Goal: Task Accomplishment & Management: Complete application form

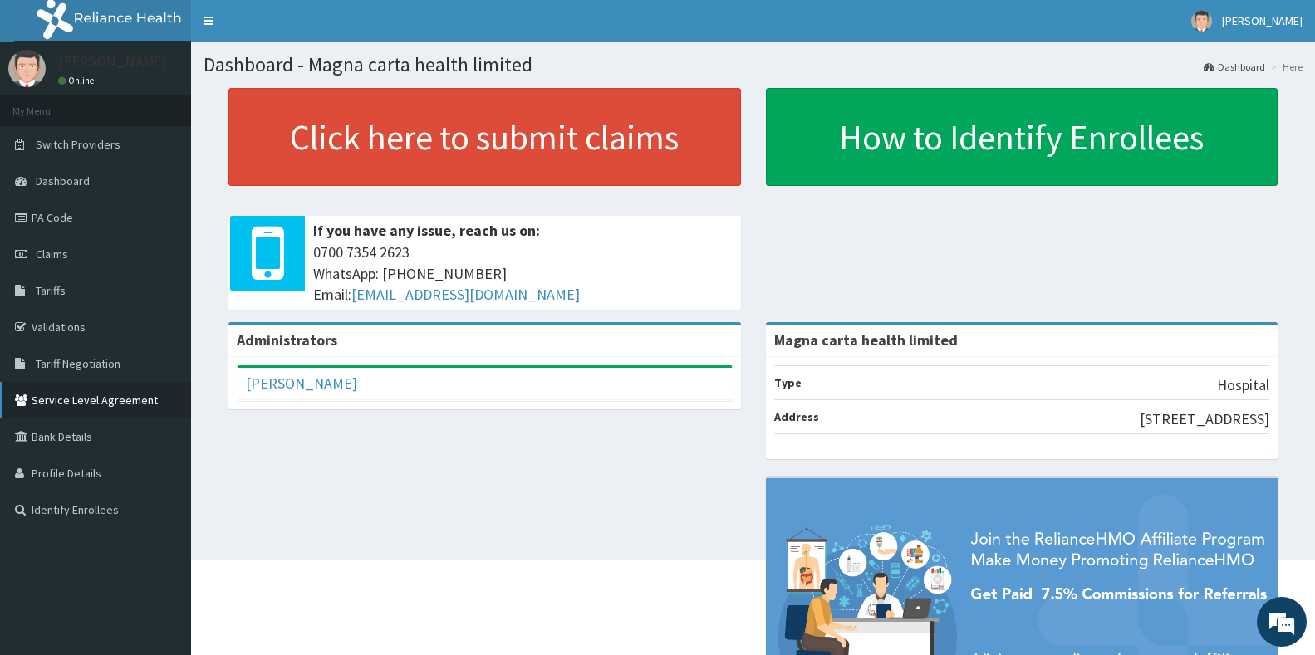
click at [106, 393] on link "Service Level Agreement" at bounding box center [95, 400] width 191 height 37
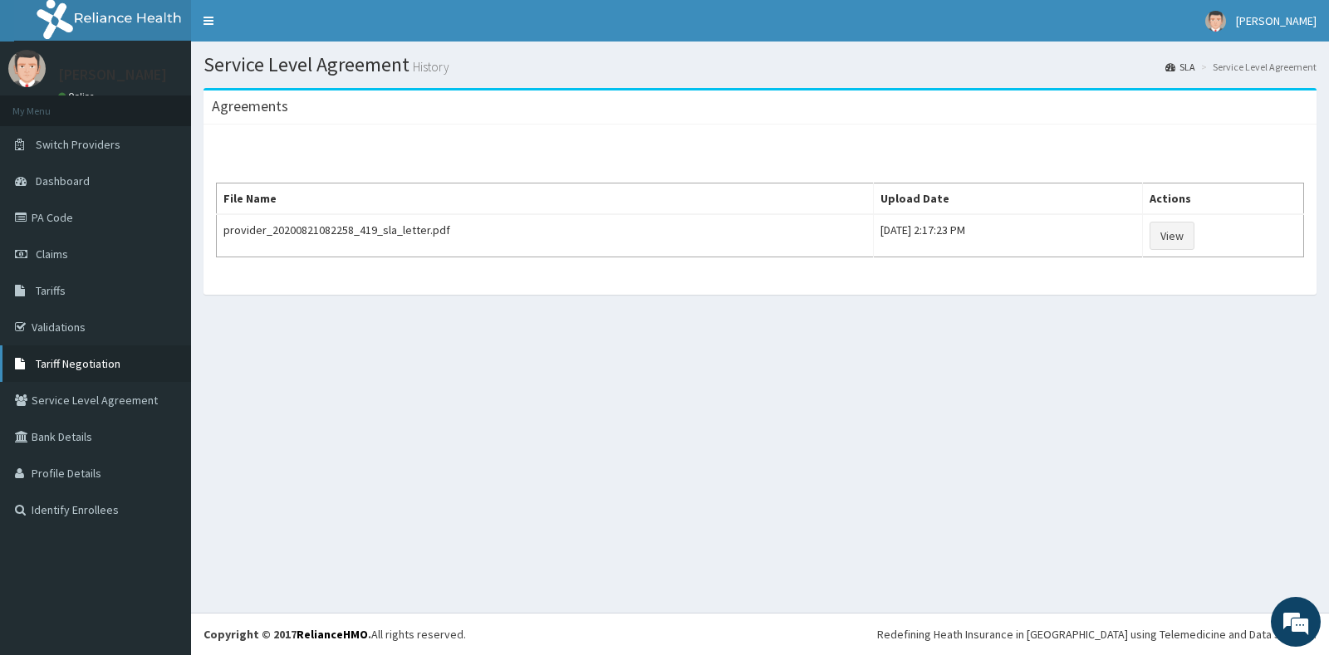
click at [109, 360] on span "Tariff Negotiation" at bounding box center [78, 363] width 85 height 15
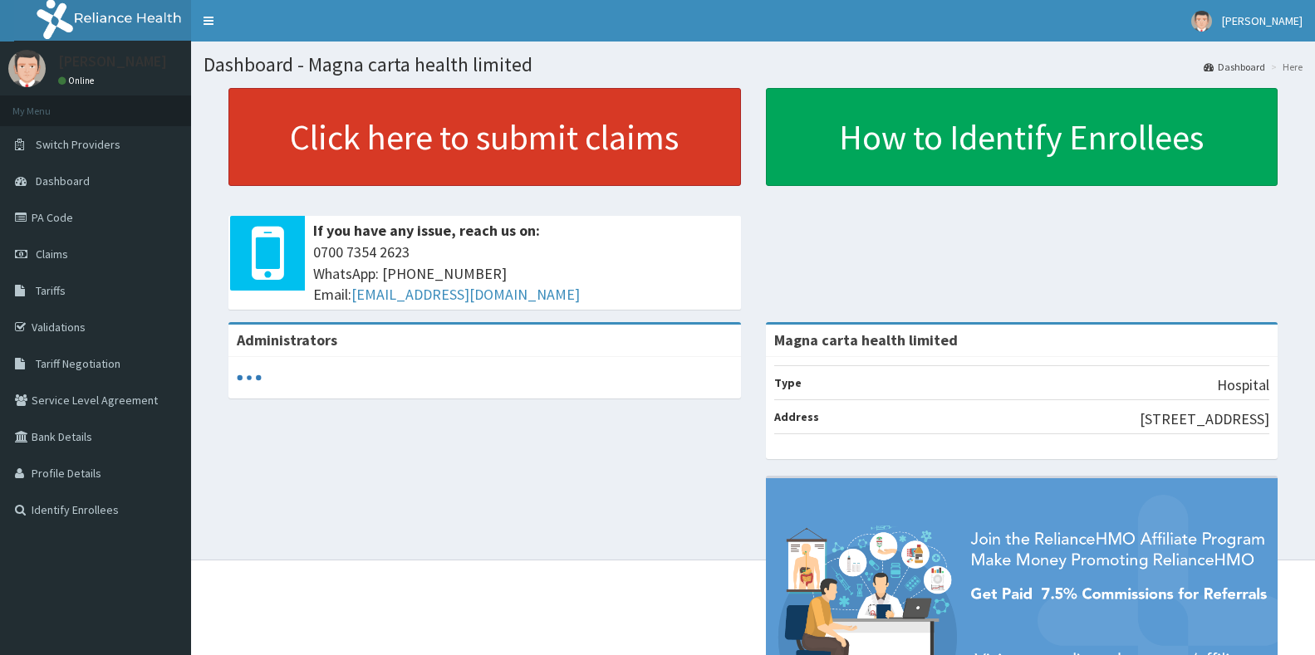
click at [601, 134] on link "Click here to submit claims" at bounding box center [484, 137] width 512 height 98
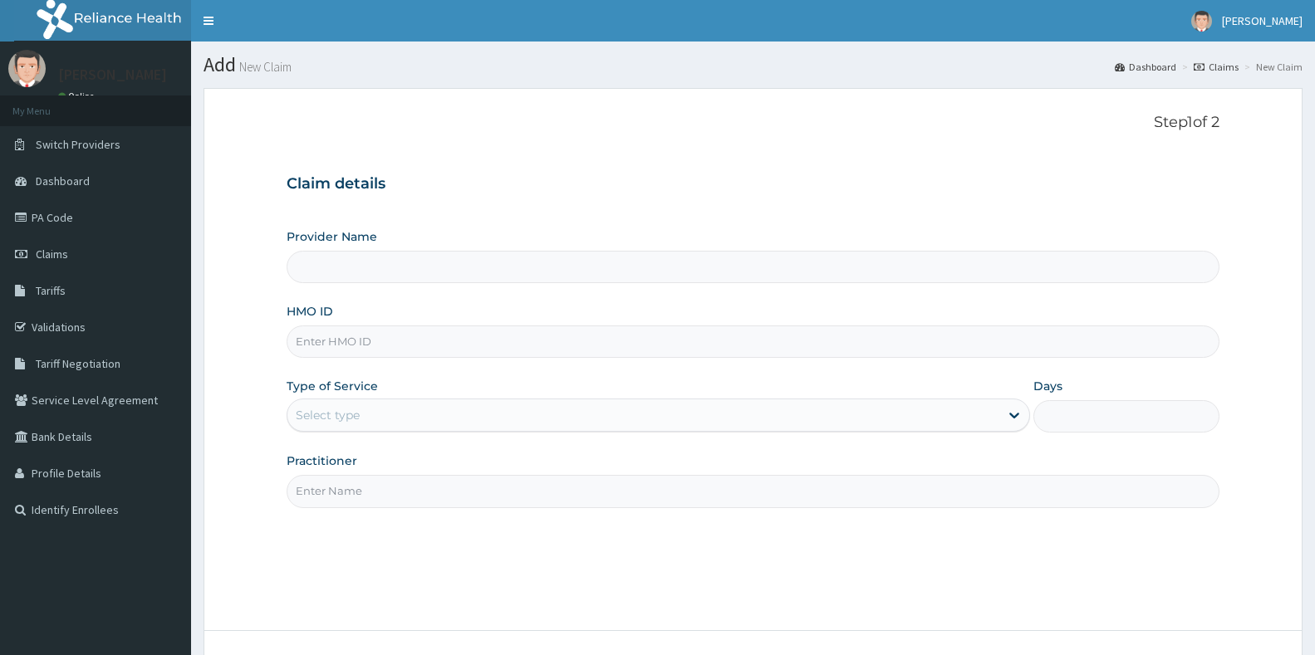
scroll to position [125, 0]
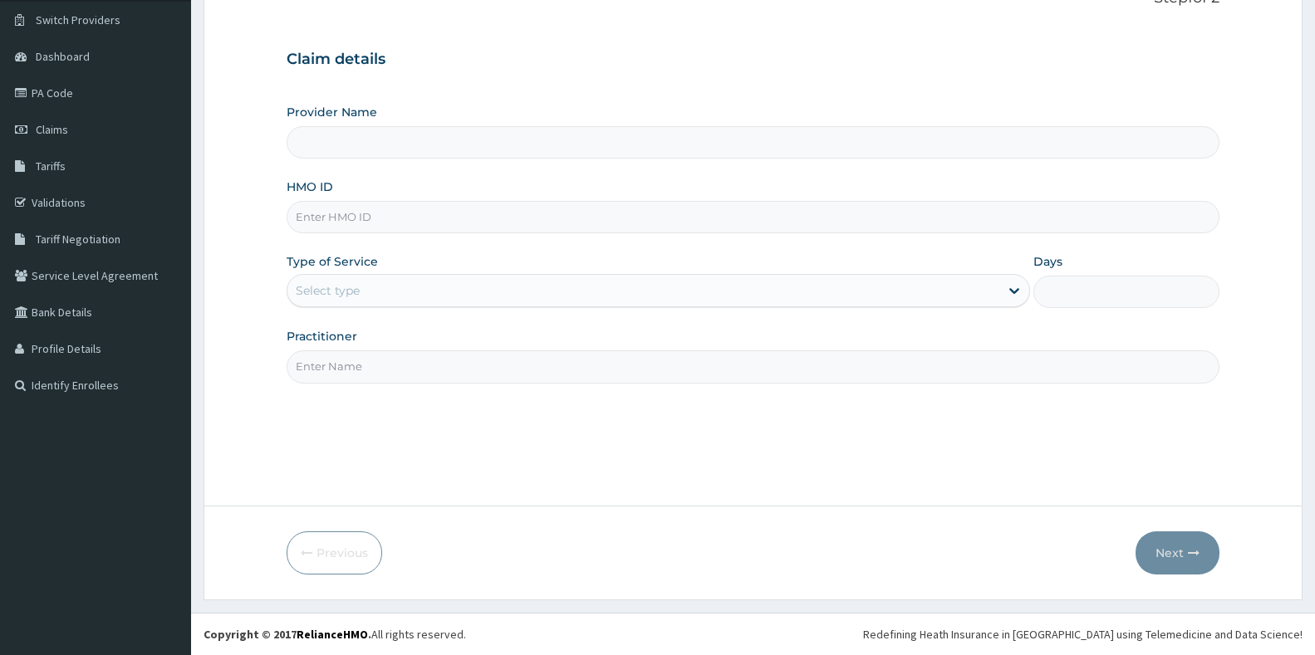
type input "Magna carta health limited"
click at [948, 216] on input "HMO ID" at bounding box center [753, 217] width 933 height 32
type input "ZTE/10015/A"
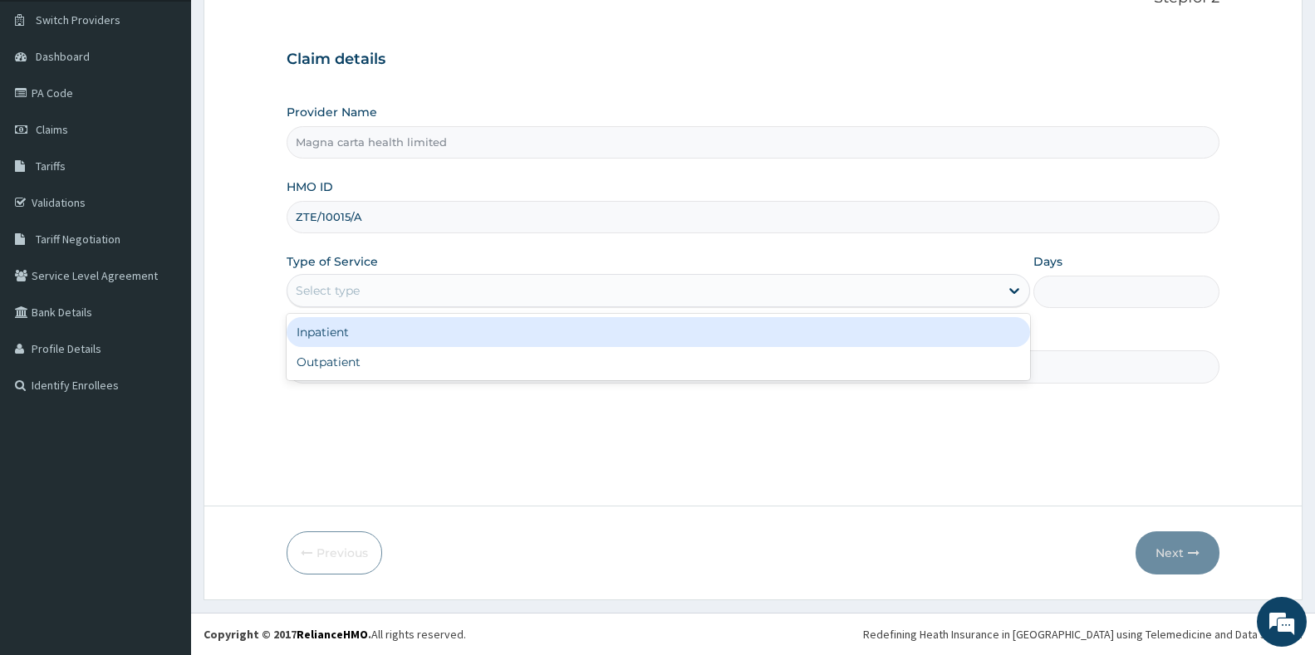
click at [376, 297] on div "Select type" at bounding box center [643, 290] width 712 height 27
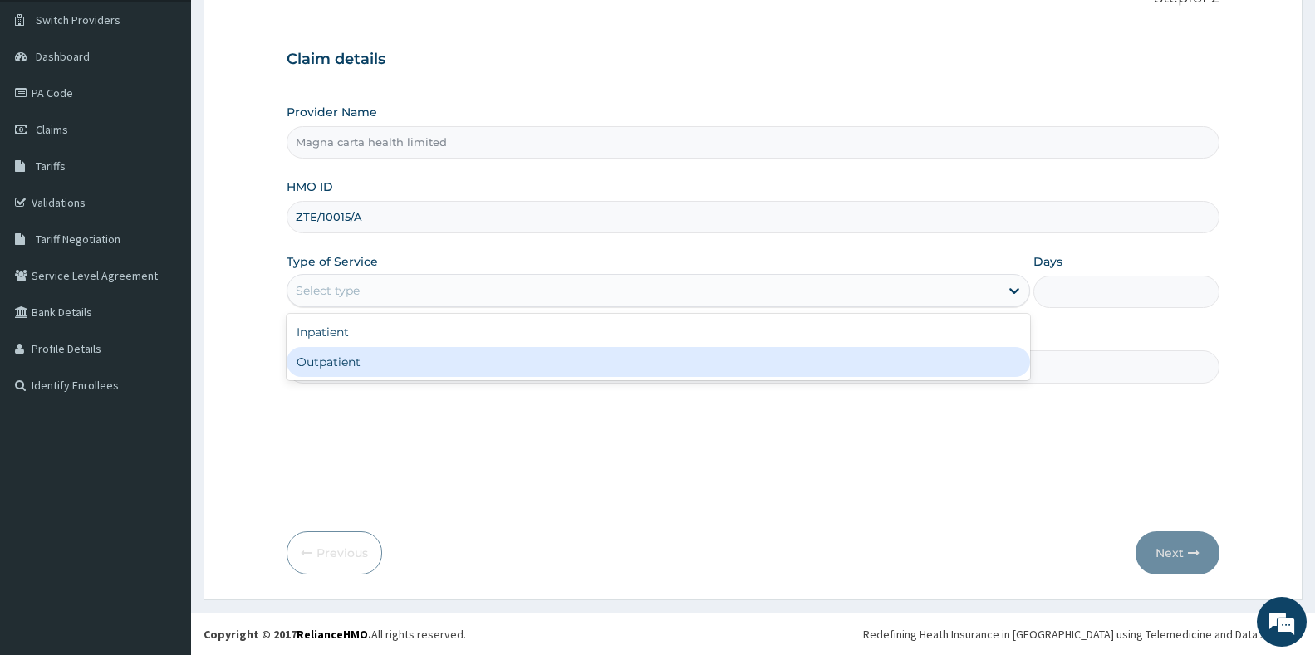
scroll to position [0, 0]
click at [364, 361] on div "Outpatient" at bounding box center [658, 362] width 743 height 30
type input "1"
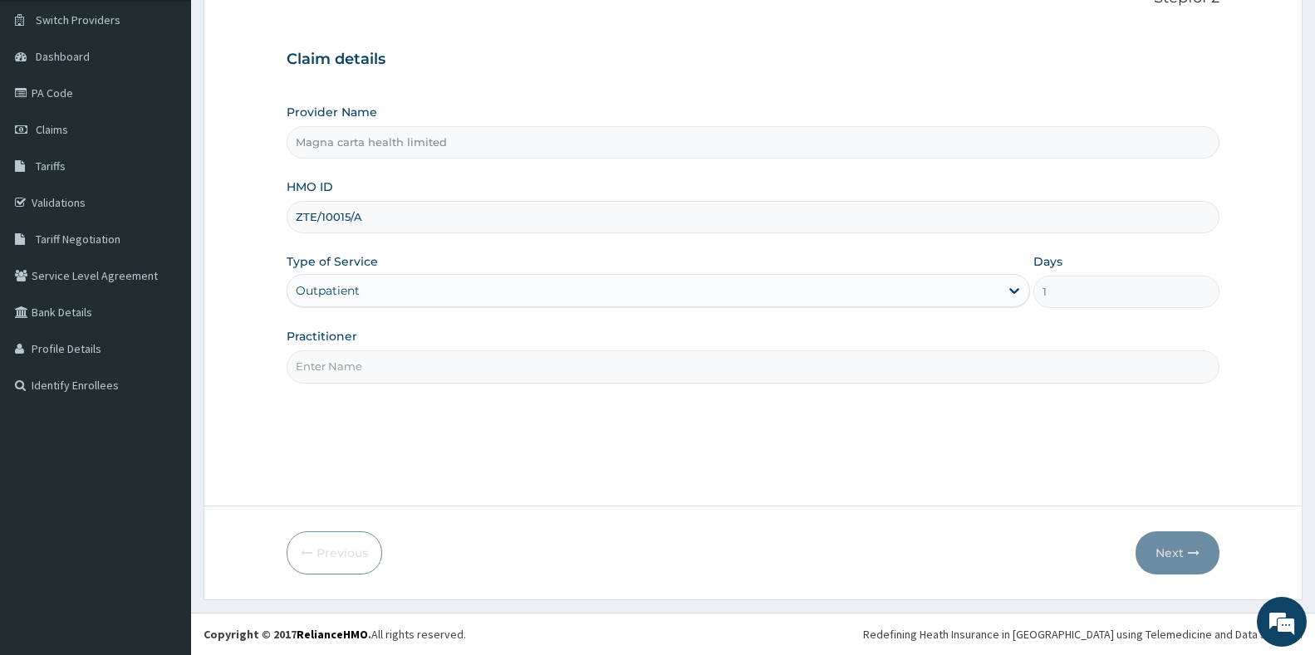
click at [508, 375] on input "Practitioner" at bounding box center [753, 366] width 933 height 32
type input "Dr. Ayodele"
click at [1175, 546] on button "Next" at bounding box center [1177, 553] width 84 height 43
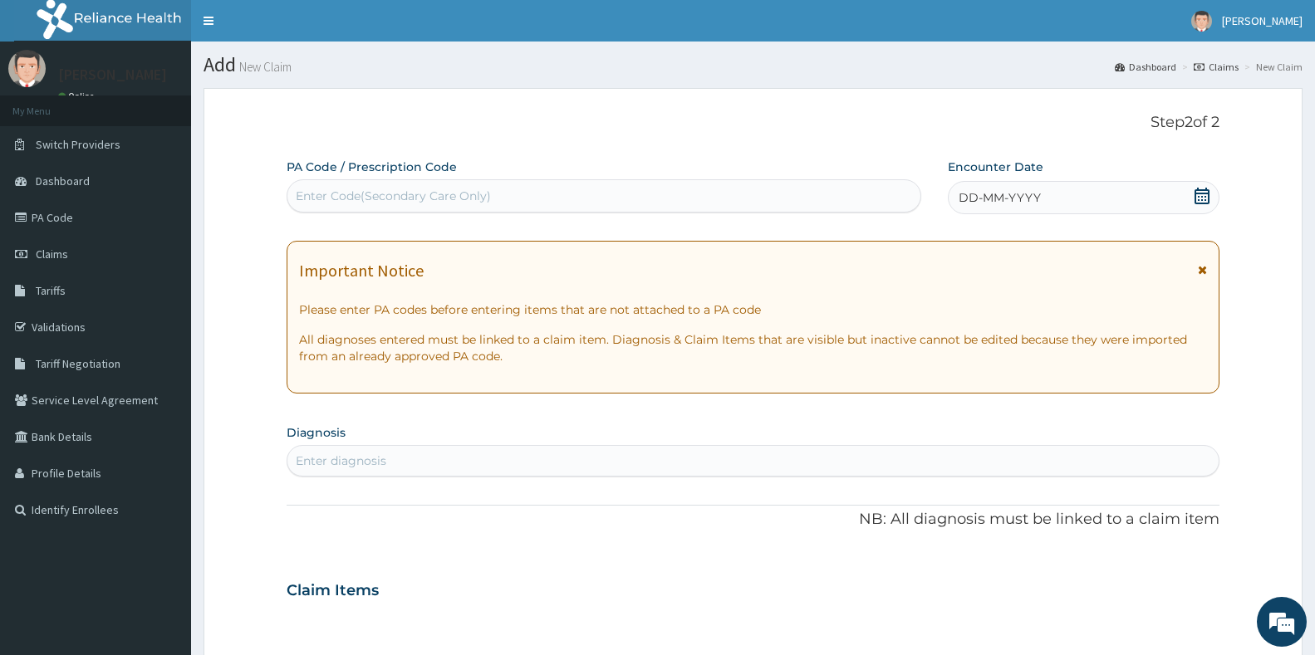
click at [973, 203] on span "DD-MM-YYYY" at bounding box center [999, 197] width 82 height 17
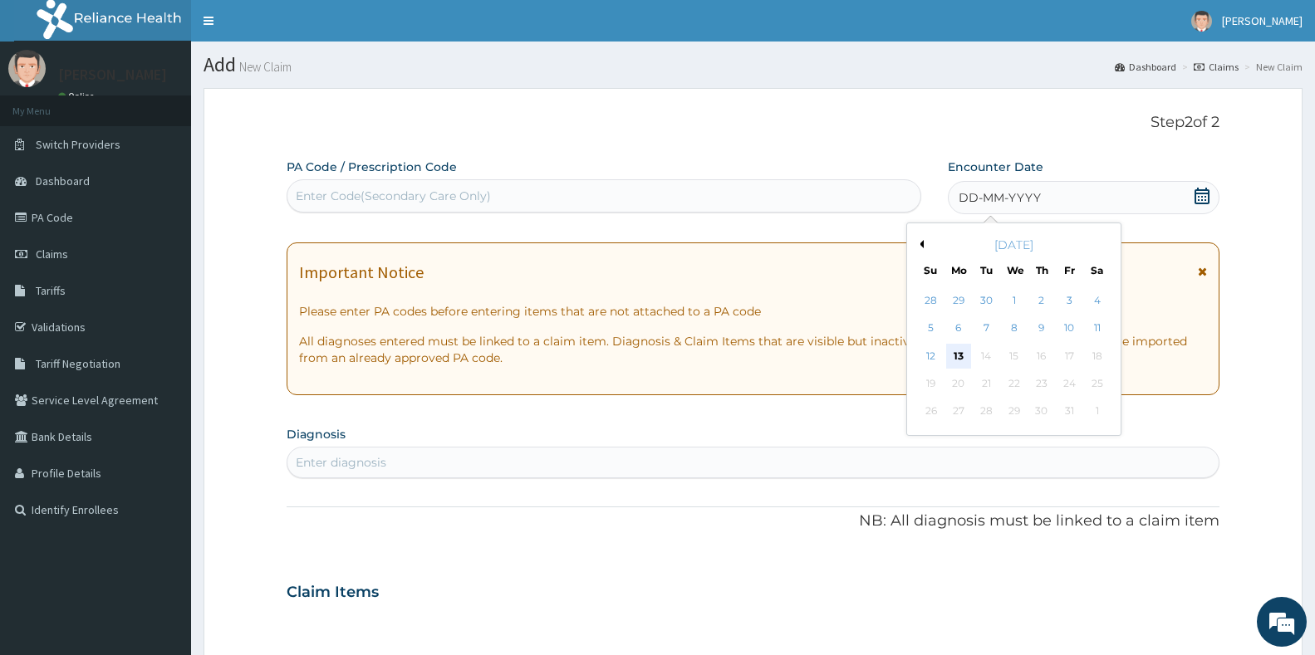
click at [961, 352] on div "13" at bounding box center [958, 356] width 25 height 25
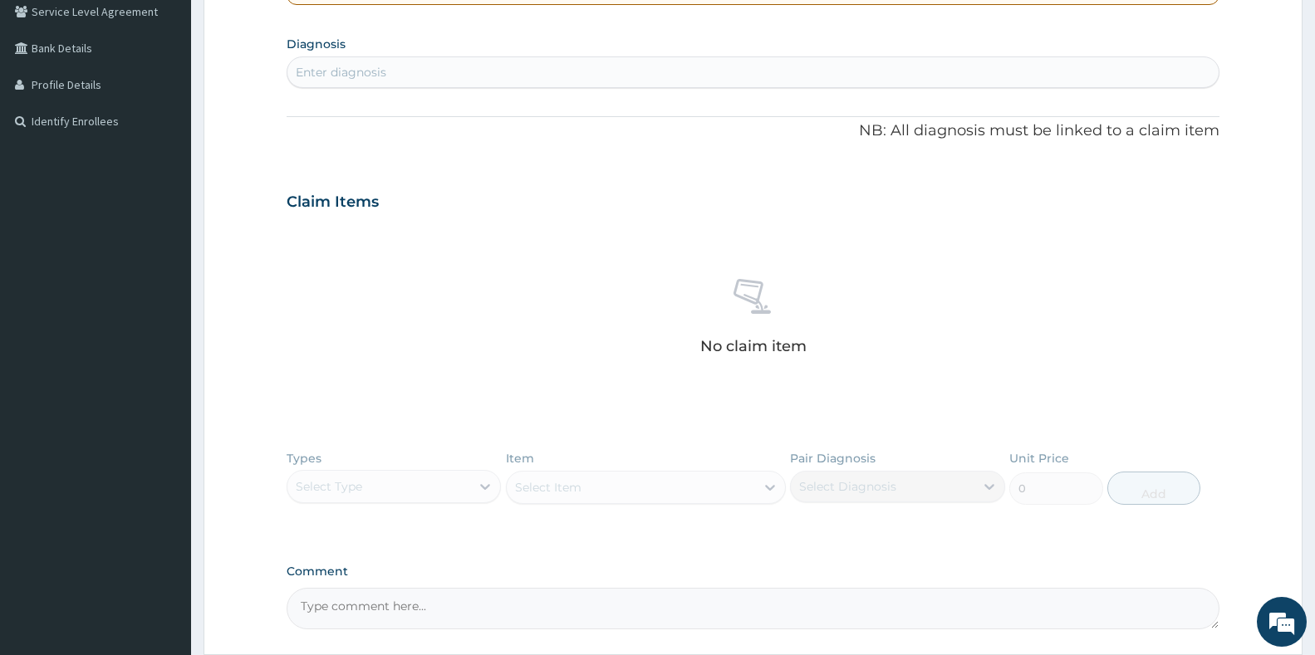
scroll to position [390, 0]
click at [704, 72] on div "Enter diagnosis" at bounding box center [752, 70] width 931 height 27
type input "malaria"
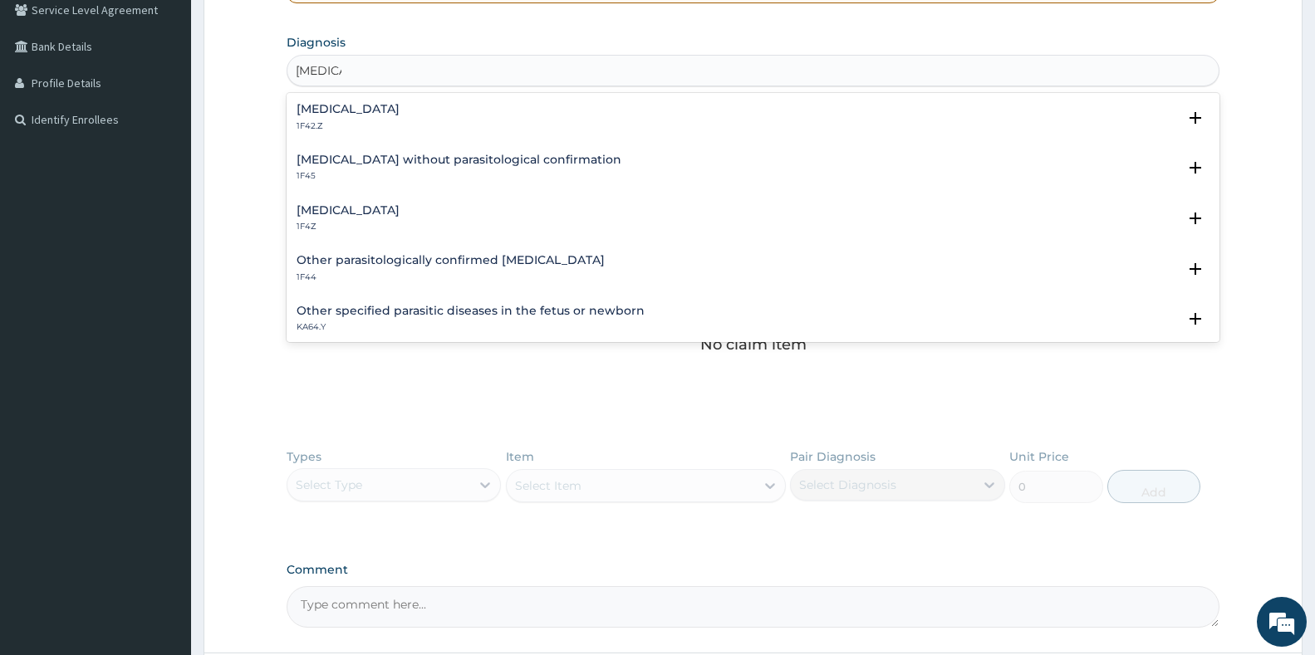
click at [471, 168] on div "Malaria without parasitological confirmation 1F45" at bounding box center [458, 168] width 325 height 29
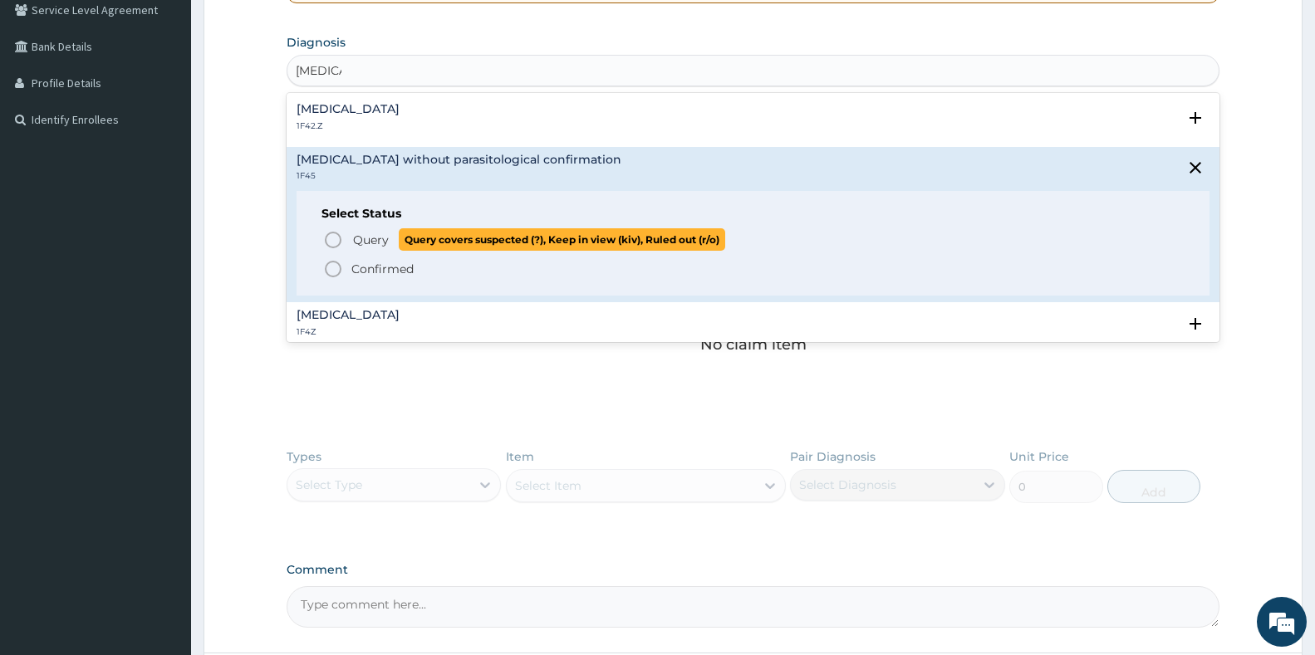
click at [380, 250] on p "Query Query covers suspected (?), Keep in view (kiv), Ruled out (r/o)" at bounding box center [538, 239] width 374 height 22
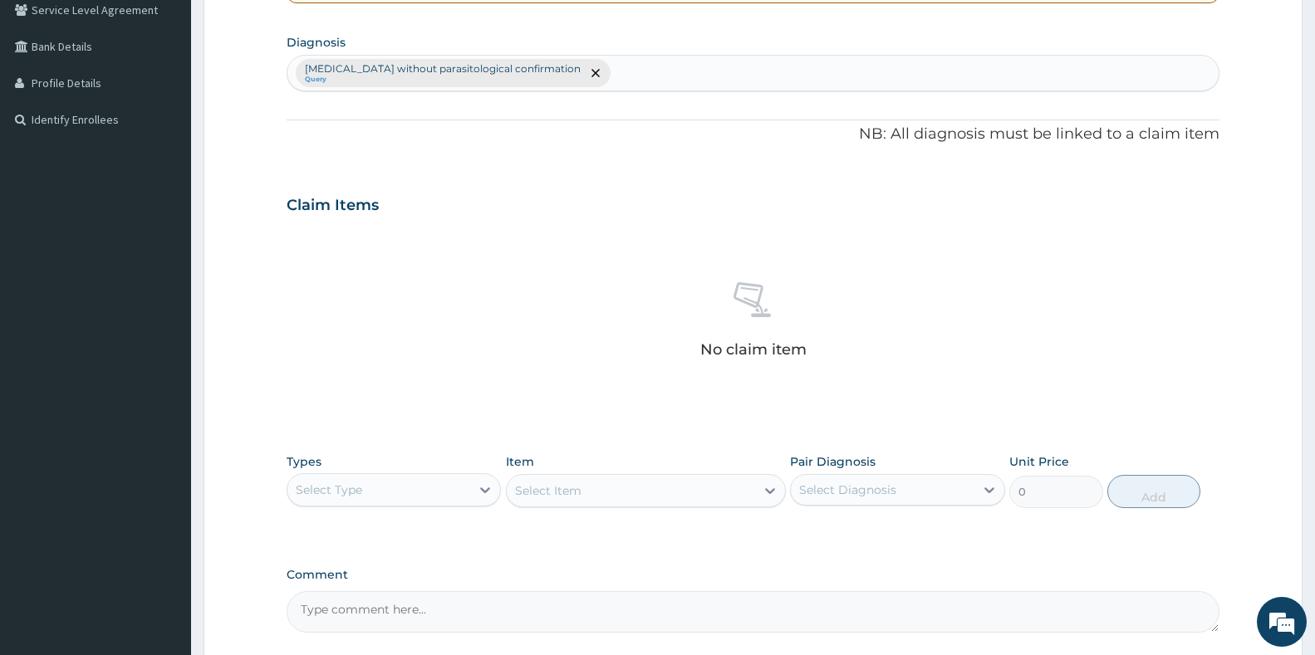
click at [463, 488] on div "Select Type" at bounding box center [378, 490] width 183 height 27
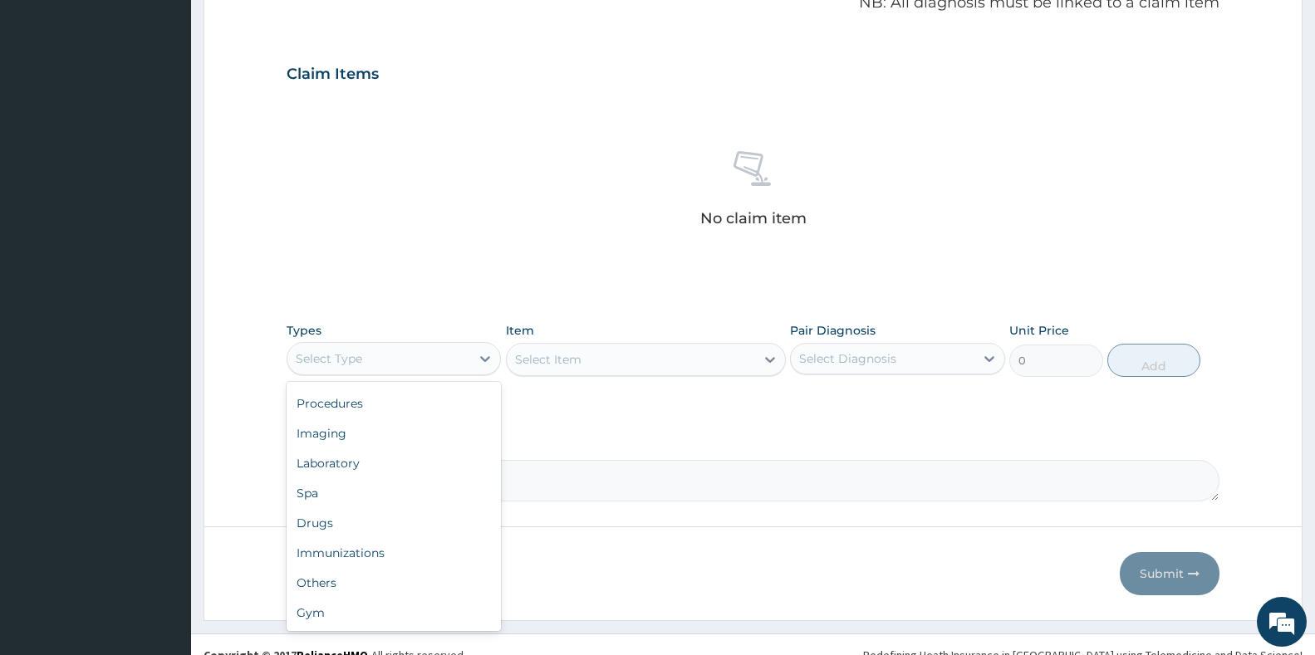
scroll to position [0, 0]
click at [370, 459] on div "Procedures" at bounding box center [394, 460] width 214 height 30
click at [576, 357] on div "Select Item" at bounding box center [646, 359] width 280 height 33
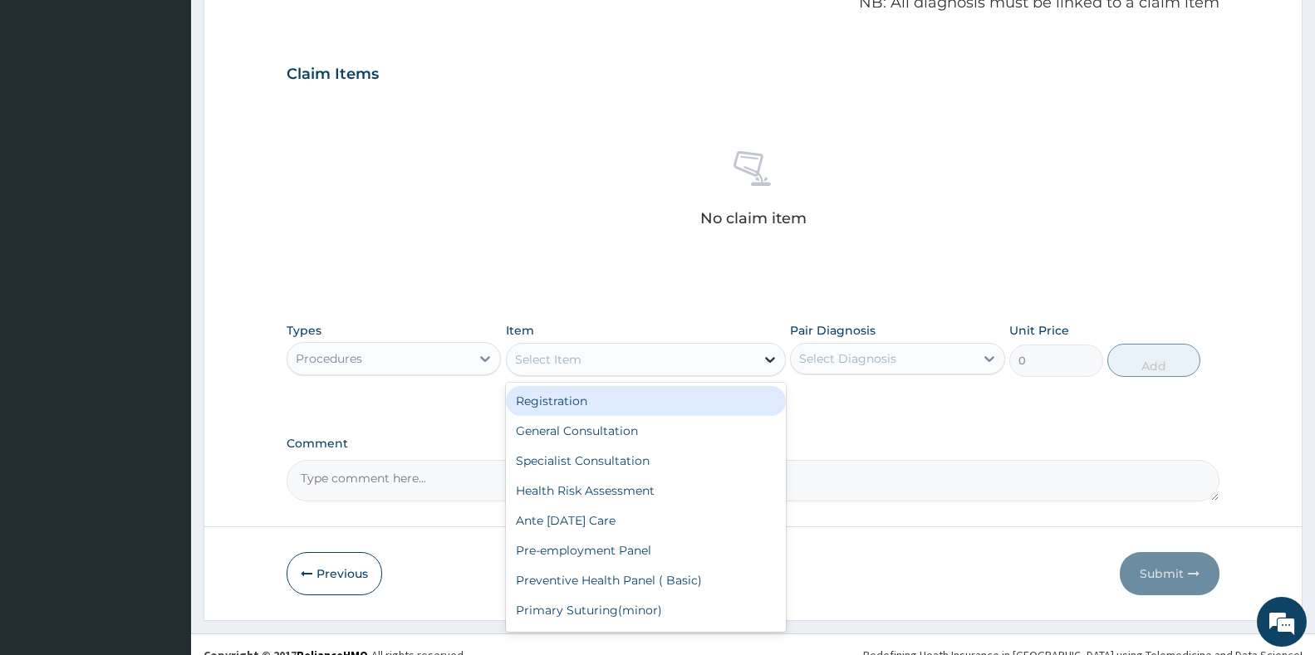
click at [766, 365] on icon at bounding box center [770, 359] width 17 height 17
click at [604, 408] on div "Registration" at bounding box center [646, 401] width 280 height 30
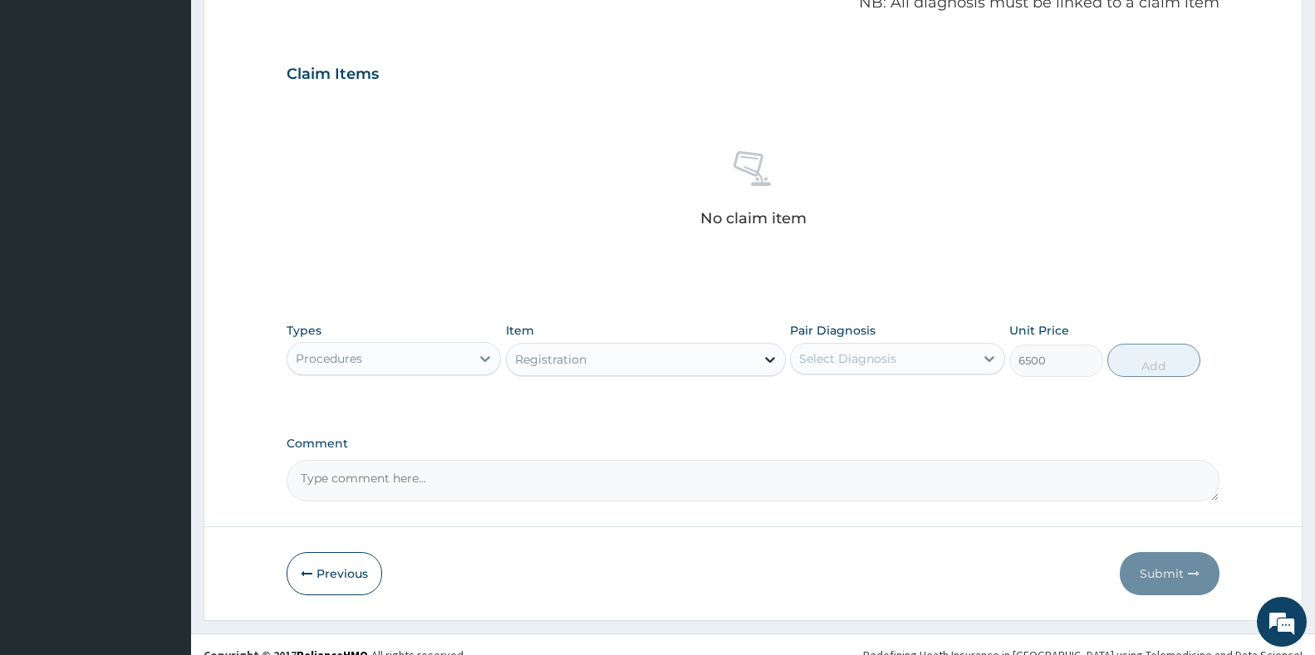
click at [769, 367] on div at bounding box center [770, 360] width 30 height 30
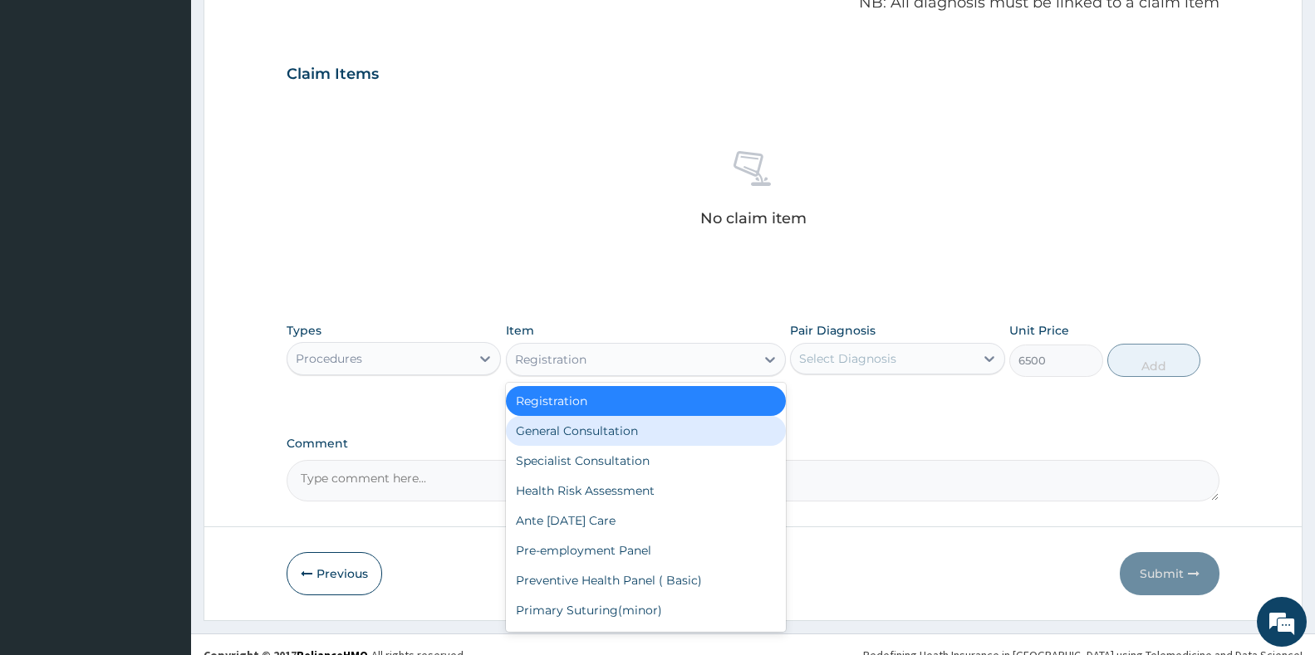
click at [633, 425] on div "General Consultation" at bounding box center [646, 431] width 280 height 30
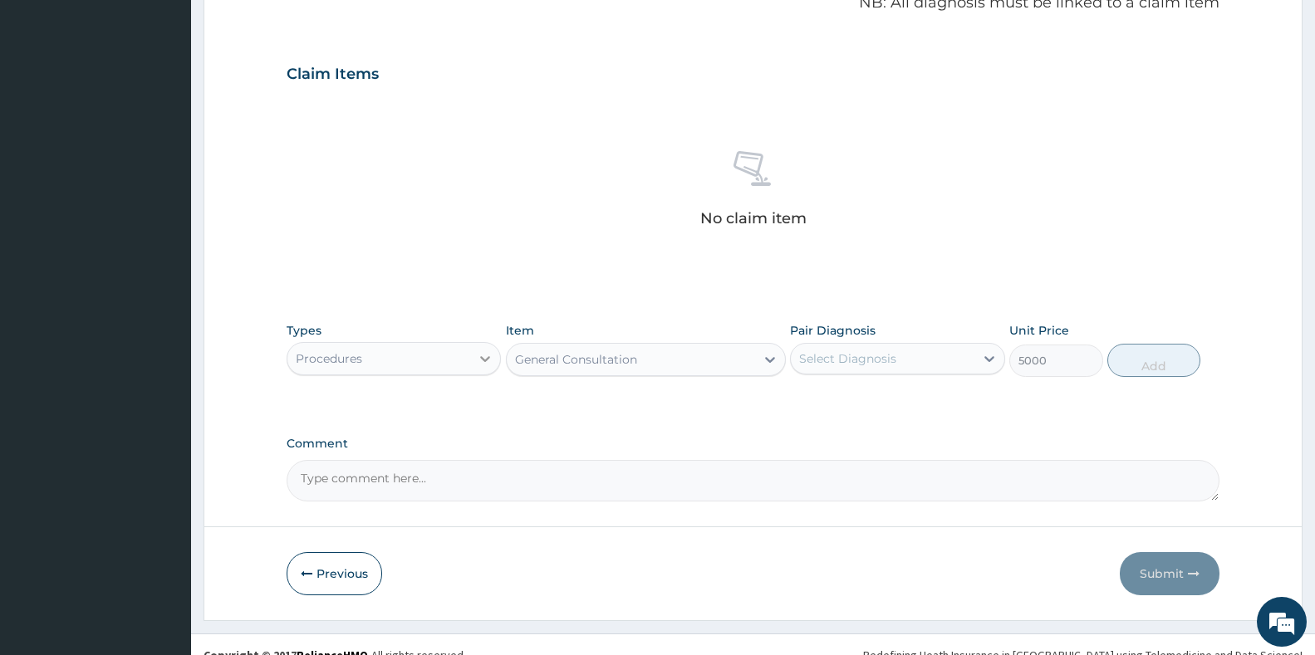
click at [479, 364] on icon at bounding box center [485, 358] width 17 height 17
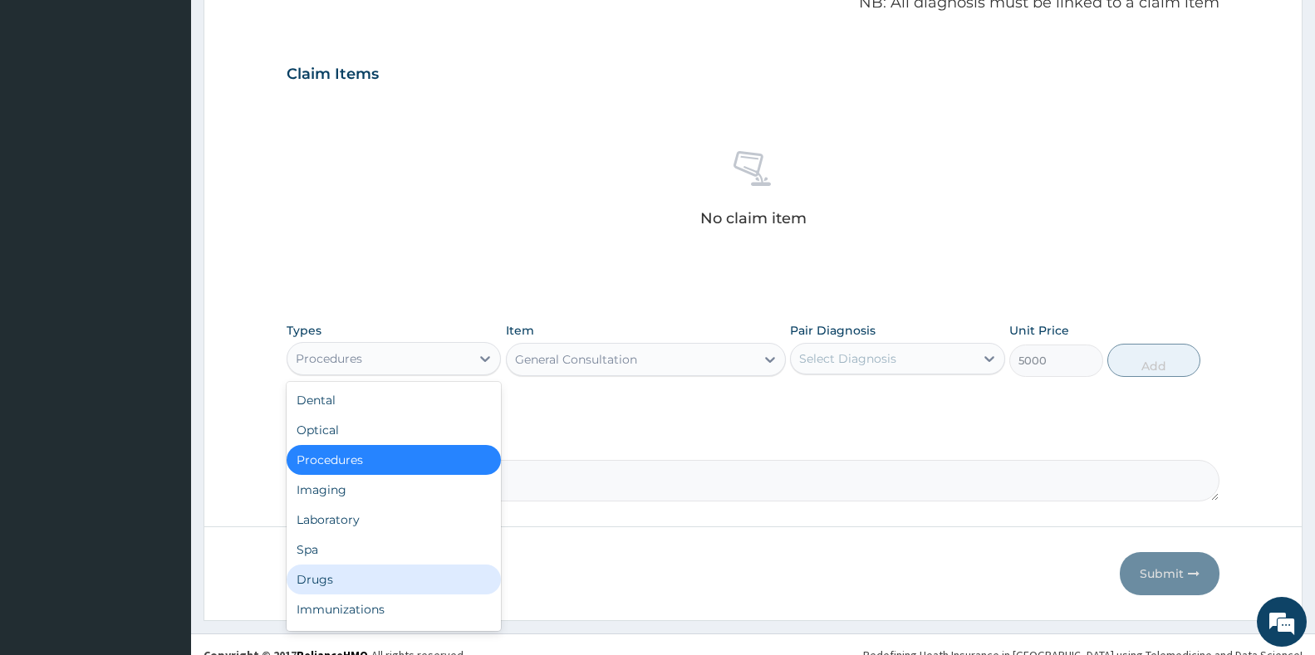
click at [330, 572] on div "Drugs" at bounding box center [394, 580] width 214 height 30
type input "0"
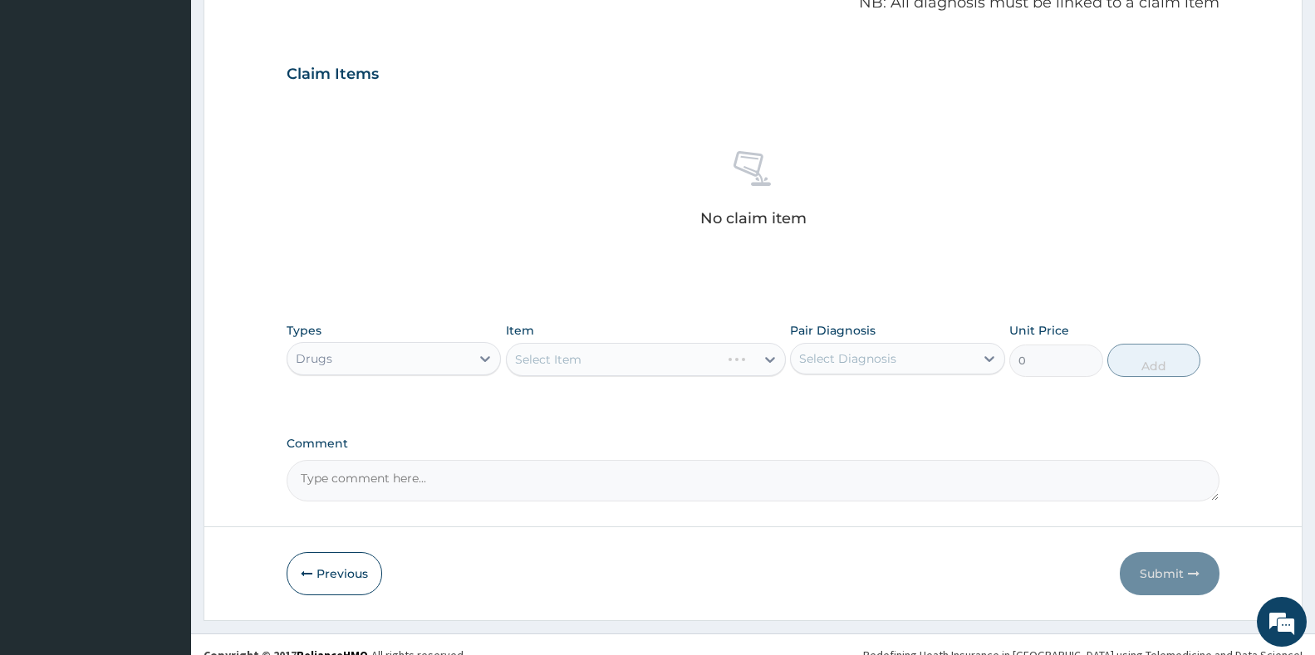
click at [618, 355] on div "Select Item" at bounding box center [646, 359] width 280 height 33
click at [772, 360] on icon at bounding box center [770, 360] width 10 height 6
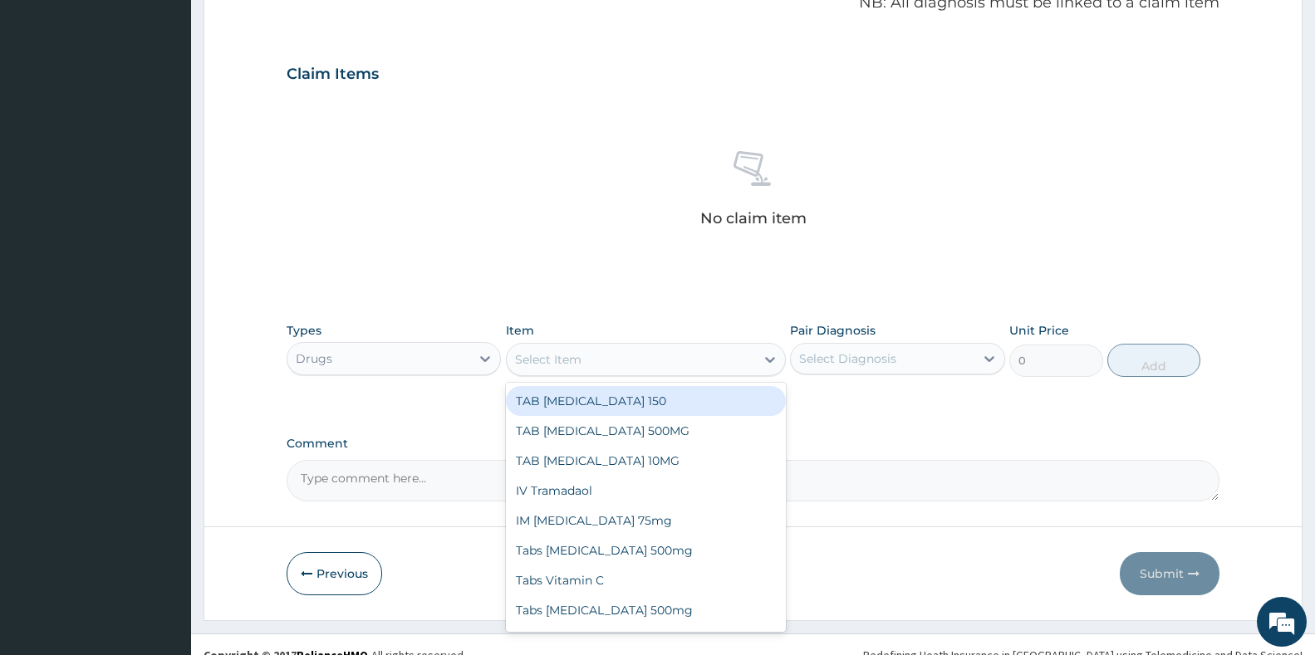
click at [810, 249] on div "No claim item" at bounding box center [753, 191] width 933 height 191
